Goal: Book appointment/travel/reservation

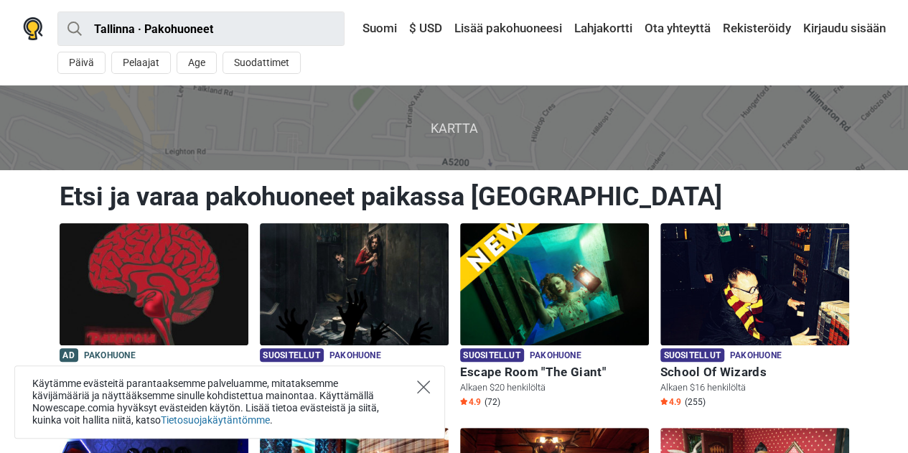
click at [425, 385] on icon "Close" at bounding box center [423, 386] width 13 height 13
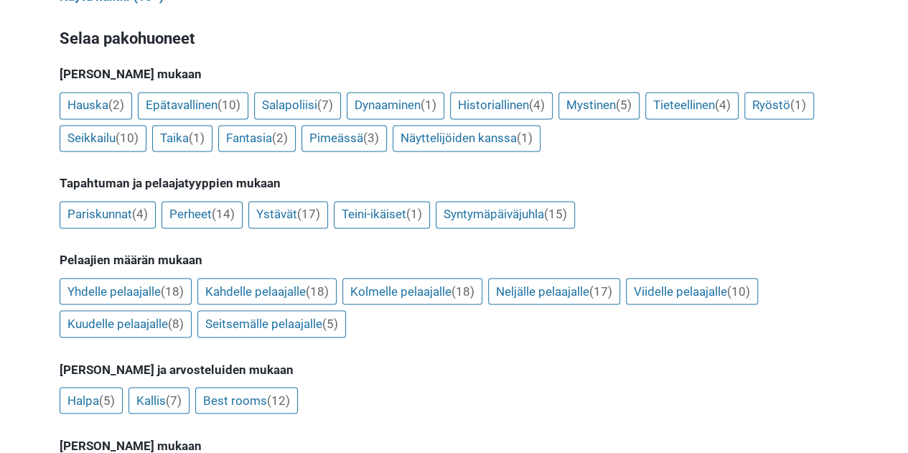
scroll to position [1076, 0]
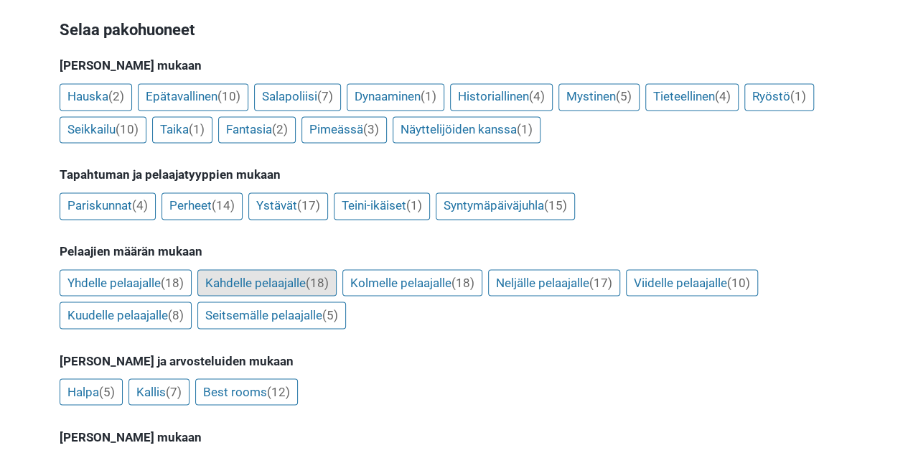
click at [272, 269] on link "Kahdelle pelaajalle (18)" at bounding box center [266, 282] width 139 height 27
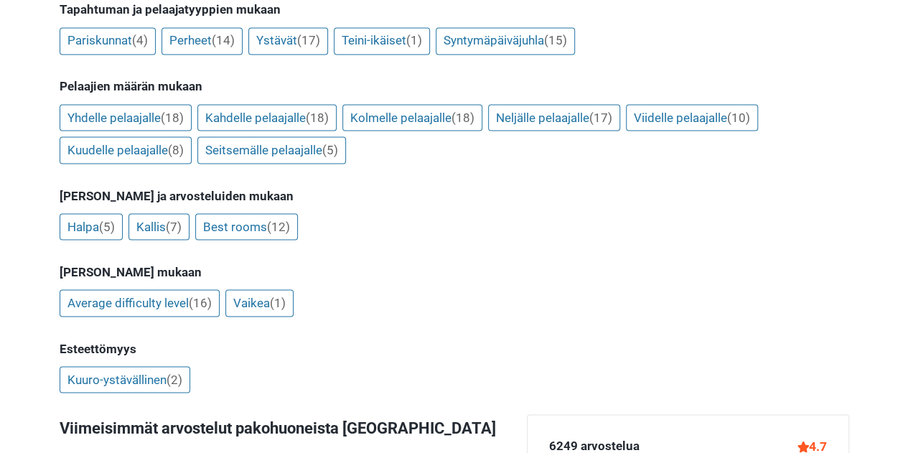
scroll to position [1218, 0]
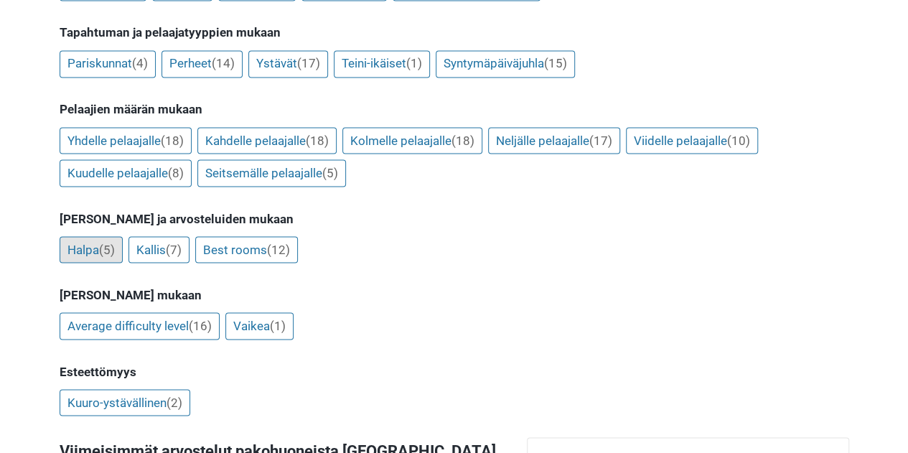
click at [105, 242] on span "(5)" at bounding box center [107, 249] width 16 height 14
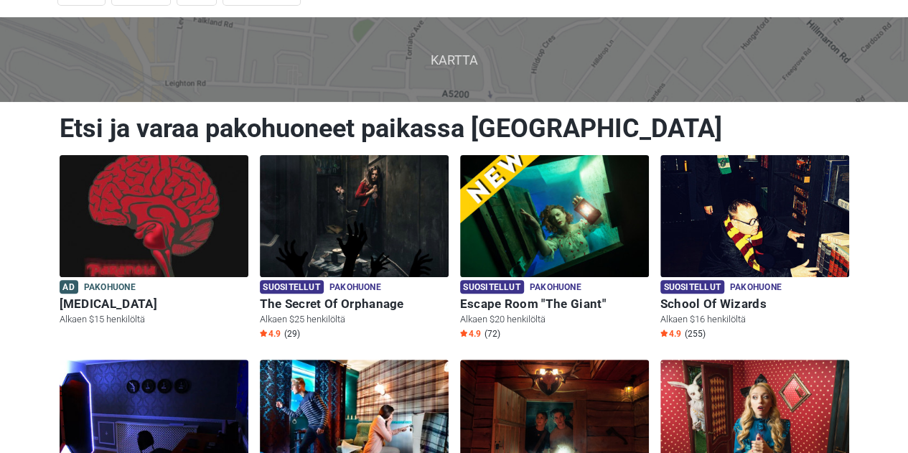
scroll to position [0, 0]
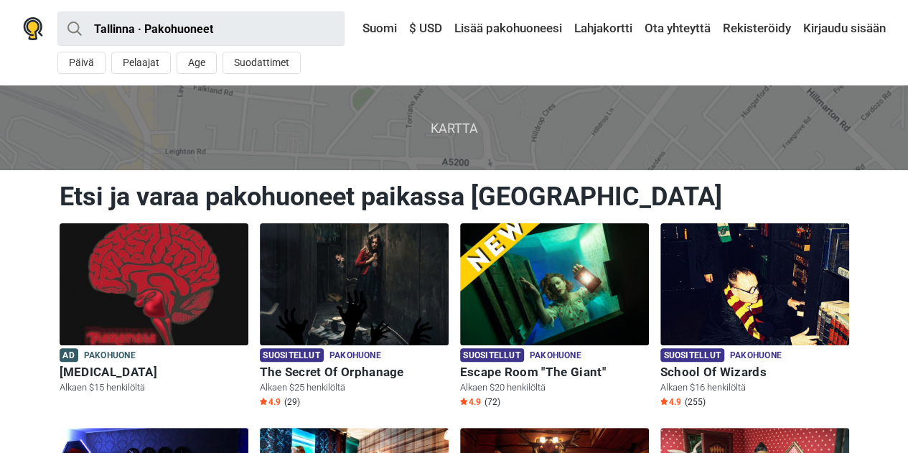
click at [456, 122] on span "Kartta" at bounding box center [454, 127] width 931 height 85
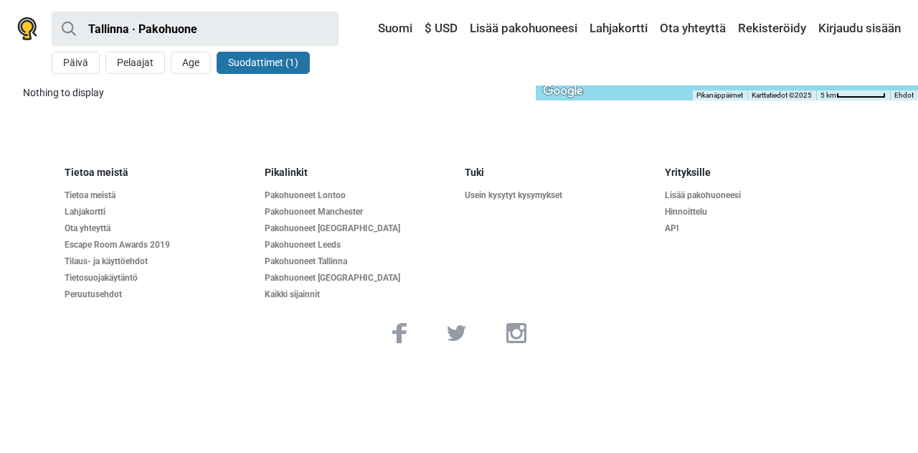
click at [291, 65] on button "Suodattimet (1)" at bounding box center [263, 63] width 93 height 22
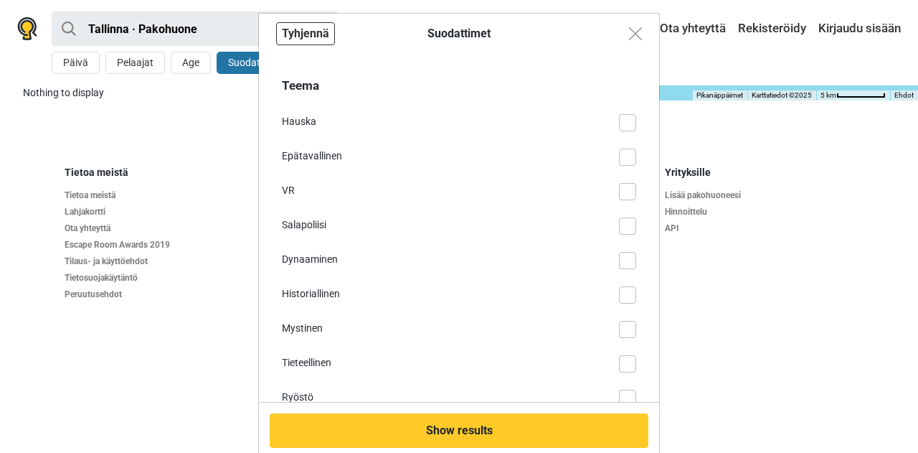
click at [307, 31] on button "Tyhjennä" at bounding box center [305, 33] width 59 height 23
click at [629, 34] on img "Close modal" at bounding box center [635, 33] width 13 height 13
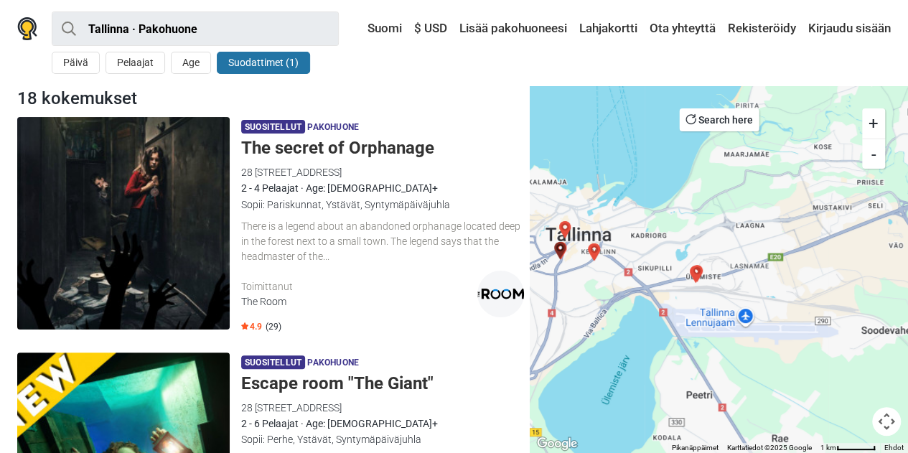
drag, startPoint x: 802, startPoint y: 247, endPoint x: 639, endPoint y: 296, distance: 169.6
click at [639, 296] on div at bounding box center [719, 268] width 378 height 367
click at [691, 269] on img "2 Paranoid" at bounding box center [696, 273] width 29 height 29
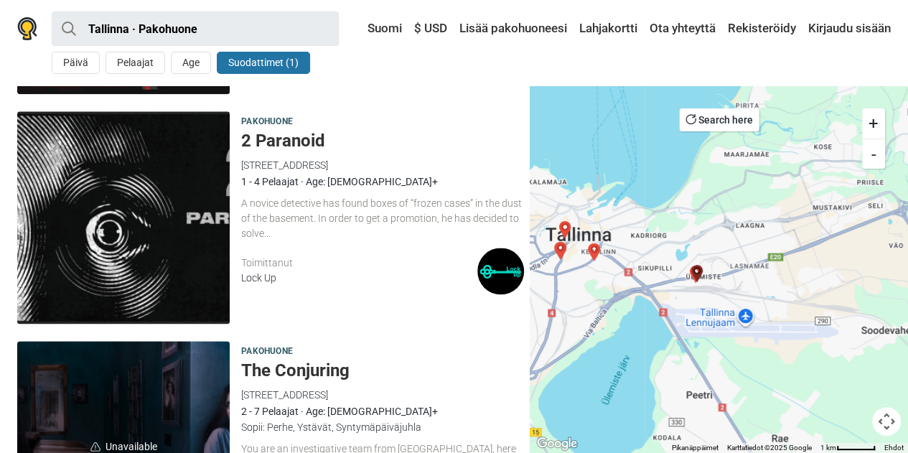
scroll to position [3542, 0]
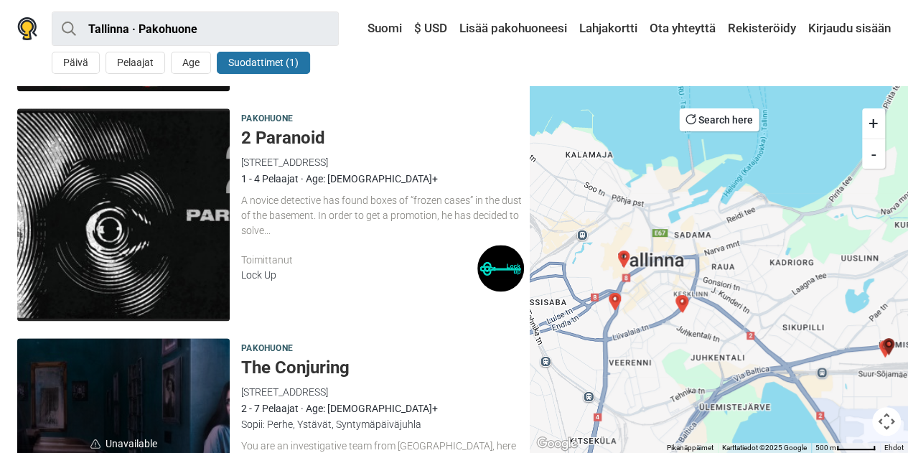
drag, startPoint x: 686, startPoint y: 228, endPoint x: 891, endPoint y: 255, distance: 207.0
click at [891, 255] on div at bounding box center [719, 268] width 378 height 367
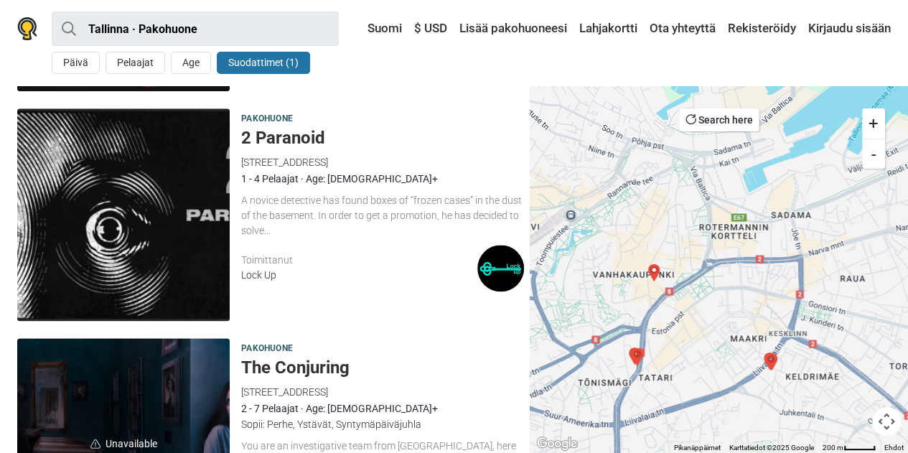
drag, startPoint x: 682, startPoint y: 277, endPoint x: 798, endPoint y: 289, distance: 116.2
click at [798, 289] on div at bounding box center [719, 268] width 378 height 367
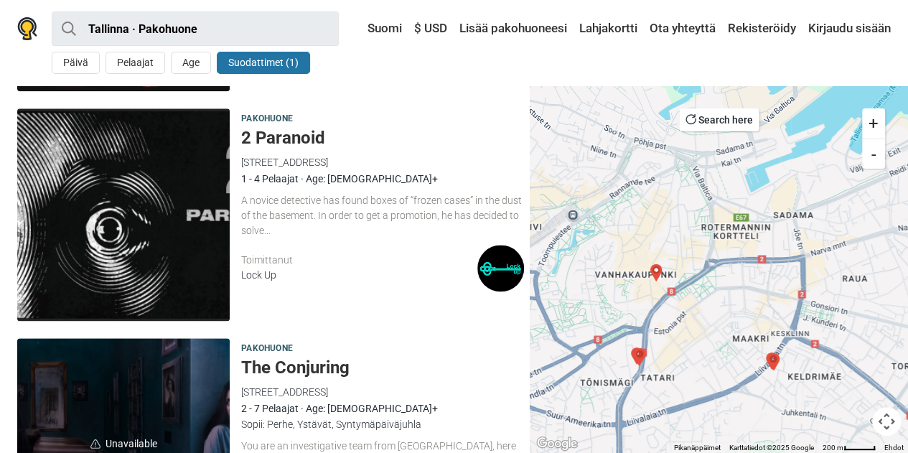
click at [650, 271] on img "Mission Red Alert" at bounding box center [656, 272] width 29 height 29
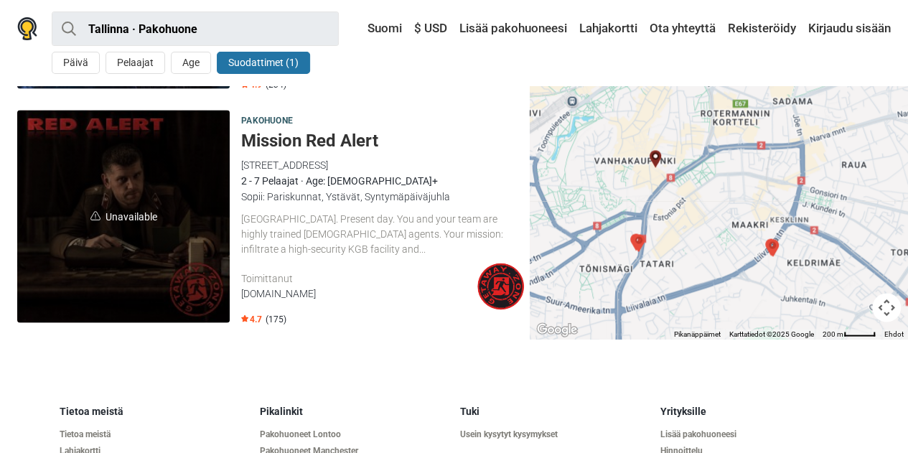
scroll to position [4005, 0]
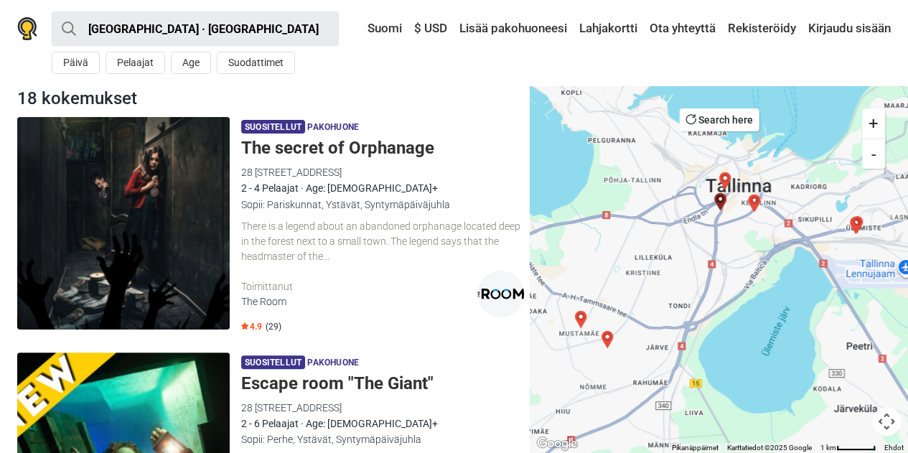
click at [718, 174] on img "Mission Red Alert" at bounding box center [724, 180] width 29 height 29
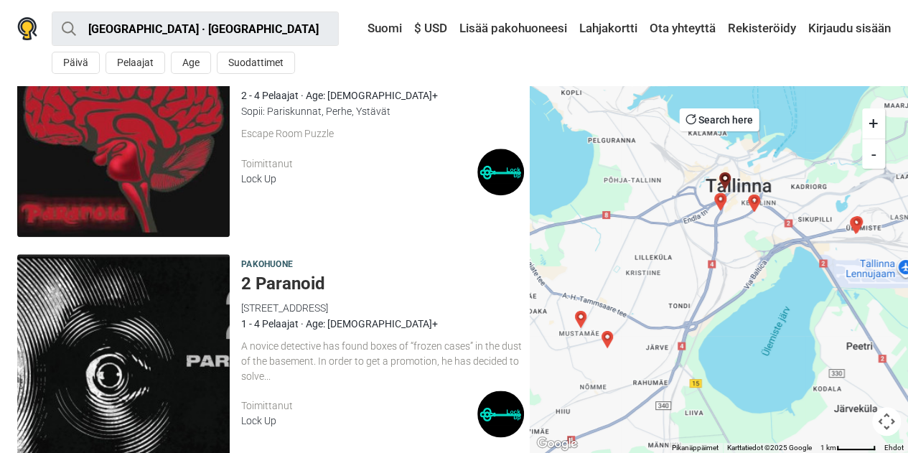
scroll to position [3413, 0]
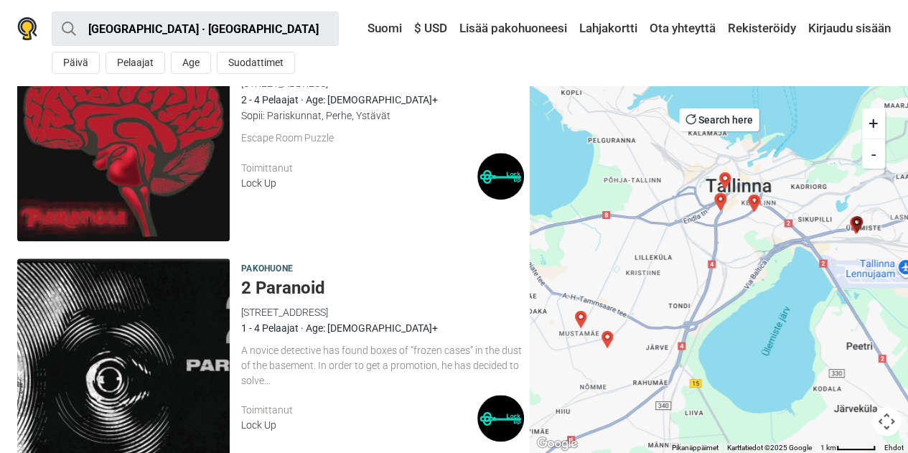
click at [751, 199] on img "Voice from darkness" at bounding box center [754, 203] width 29 height 29
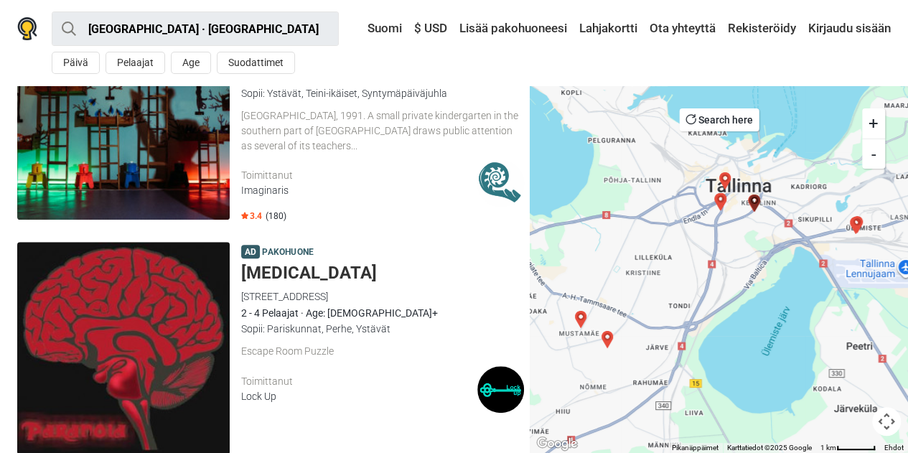
scroll to position [3221, 0]
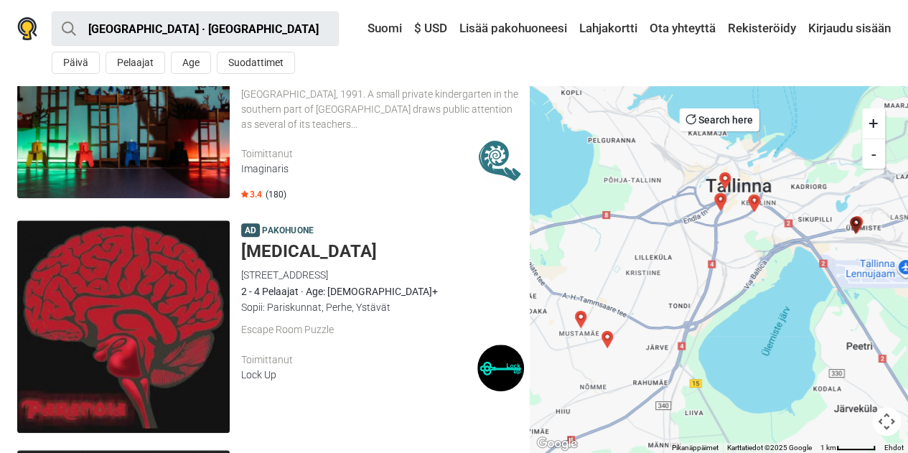
click at [205, 299] on img at bounding box center [123, 326] width 212 height 212
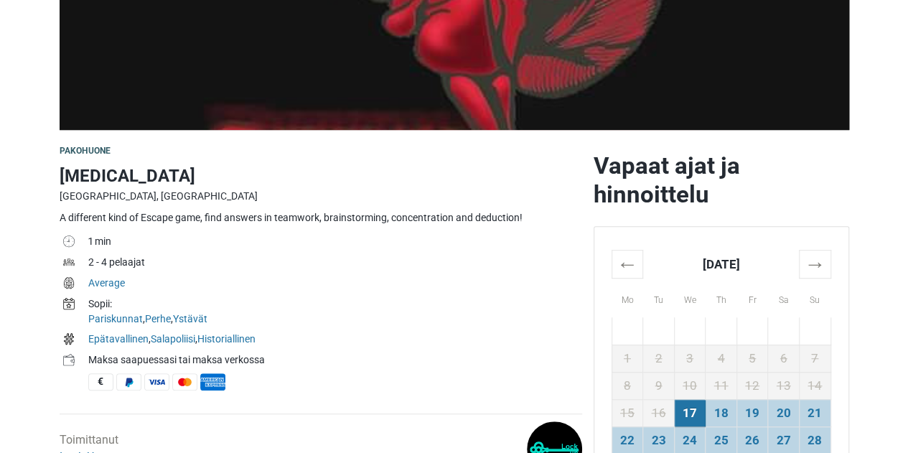
scroll to position [359, 0]
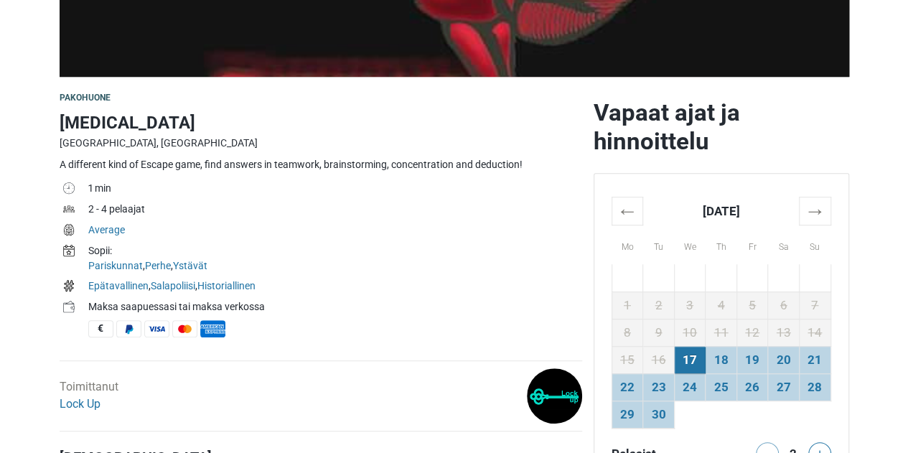
click at [820, 207] on th "→" at bounding box center [815, 211] width 32 height 28
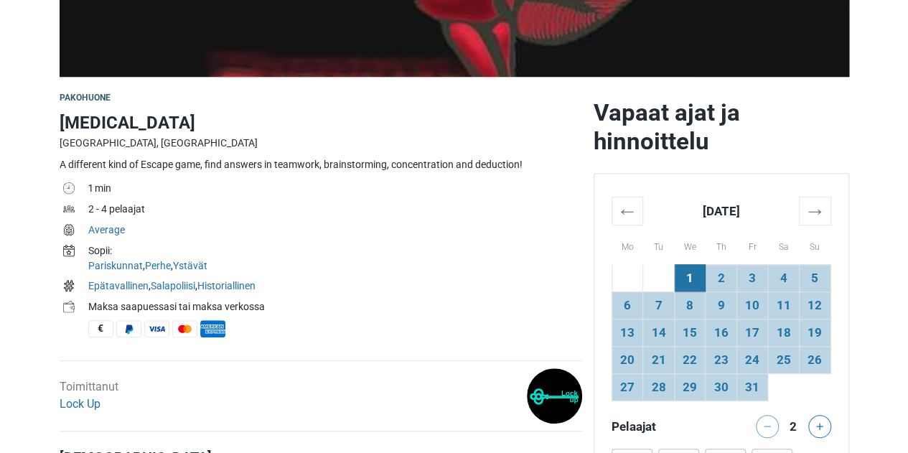
click at [785, 329] on td "18" at bounding box center [784, 332] width 32 height 27
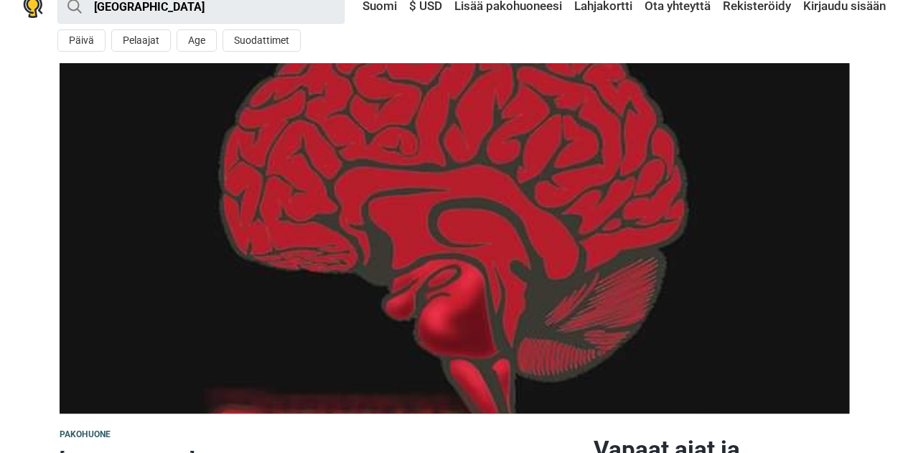
scroll to position [0, 0]
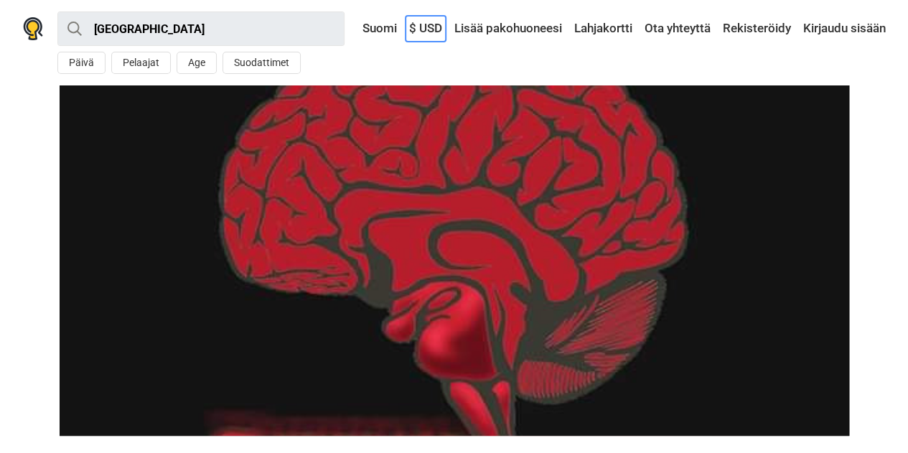
click at [427, 25] on link "$ USD" at bounding box center [425, 29] width 40 height 26
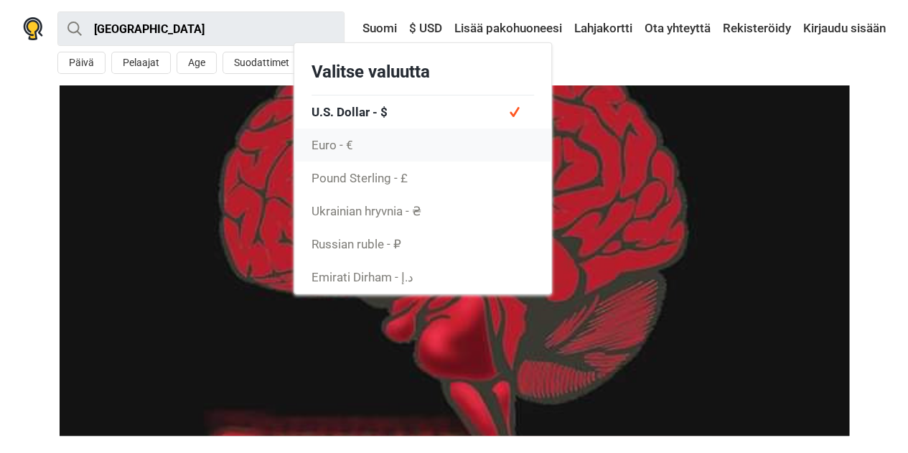
click at [343, 144] on link "Euro - €" at bounding box center [422, 144] width 257 height 33
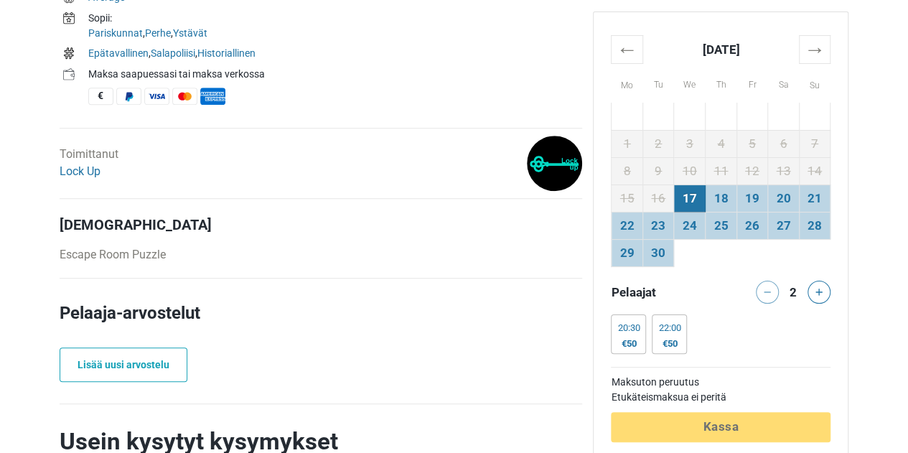
scroll to position [646, 0]
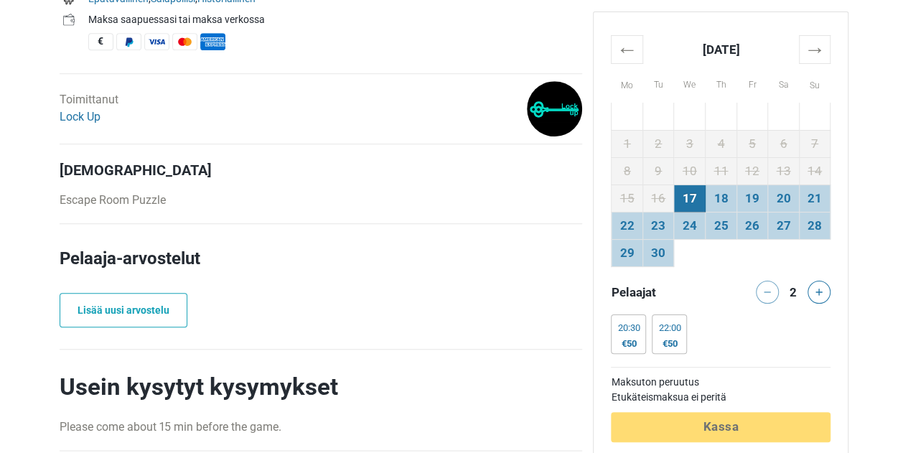
click at [819, 52] on th "→" at bounding box center [815, 49] width 32 height 28
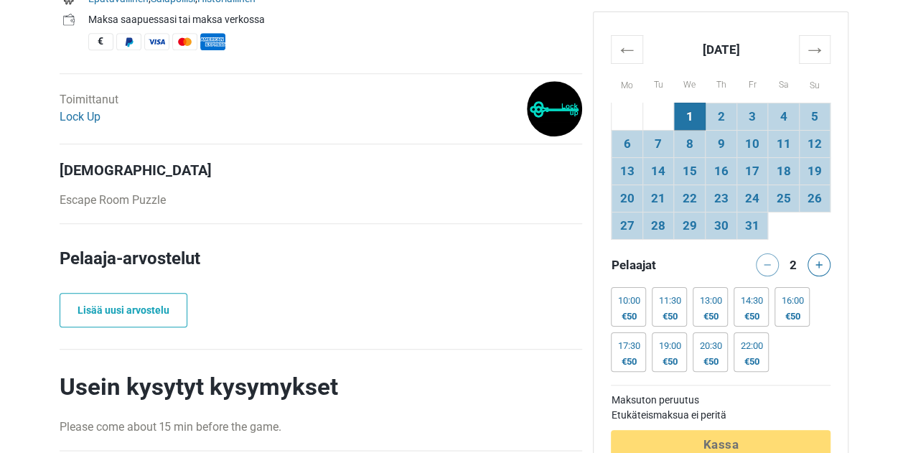
click at [786, 171] on td "18" at bounding box center [784, 170] width 32 height 27
click at [759, 309] on div "14:30 €50" at bounding box center [750, 306] width 35 height 39
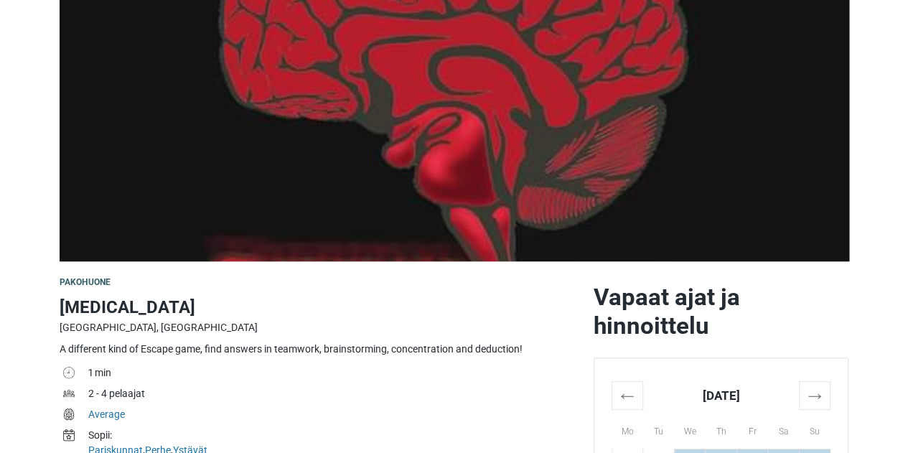
scroll to position [0, 0]
